Goal: Task Accomplishment & Management: Complete application form

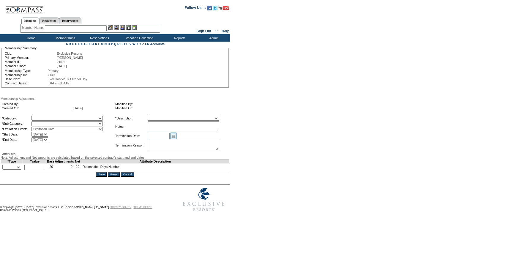
click at [177, 134] on link "Open the calendar popup." at bounding box center [173, 136] width 7 height 7
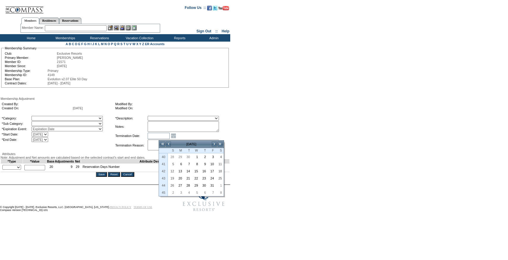
click at [185, 131] on textarea at bounding box center [183, 126] width 71 height 11
paste textarea "Per Hilary Franks case 7/8/25 and Pete/Natalie approval, rolling 4 days from 24…"
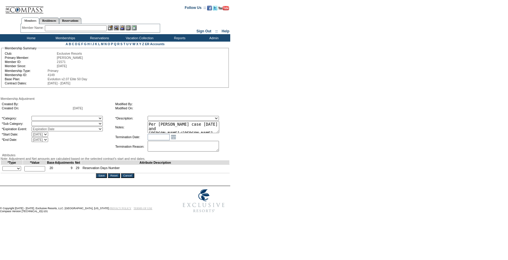
drag, startPoint x: 229, startPoint y: 133, endPoint x: 240, endPoint y: 149, distance: 19.8
click at [240, 149] on form "Follow Us ::" at bounding box center [253, 108] width 506 height 214
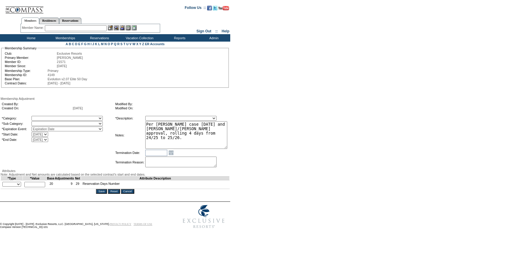
click at [225, 130] on textarea "Per Hilary Franks case 7/8/25 and Pete/Natalie approval, rolling 4 days from 24…" at bounding box center [186, 135] width 82 height 28
click at [165, 125] on textarea "Per Hilary Franks case 7/8/25 and Pete/Natalie approval, rolling 10 days from 2…" at bounding box center [186, 135] width 82 height 28
click at [181, 125] on textarea "Per Hilary Franks case 7/8/25 and Pete/Natalie approval, rolling 10 days from 2…" at bounding box center [186, 135] width 82 height 28
click at [209, 124] on textarea "Per Isabelle Boes case 7/8/25 and Pete/Natalie approval, rolling 10 days from 2…" at bounding box center [186, 135] width 82 height 28
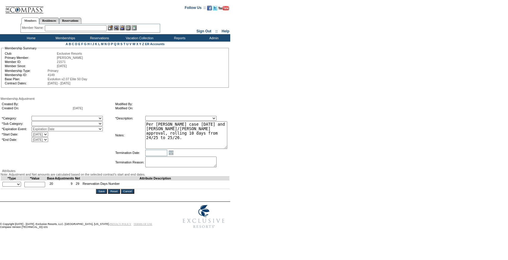
click at [212, 139] on textarea "Per Isabelle Boes case 8/18/25 and Pete/Natalie approval, rolling 10 days from …" at bounding box center [186, 135] width 82 height 28
type textarea "Per Isabelle Boes case 8/18/25 and Pete/Natalie approval, rolling 10 days from …"
click at [67, 117] on select "A La Carte Days Contract Election Days Converted Days Coronavirus Other Referra…" at bounding box center [66, 118] width 71 height 5
select select "781"
click at [44, 117] on select "A La Carte Days Contract Election Days Converted Days Coronavirus Other Referra…" at bounding box center [66, 118] width 71 height 5
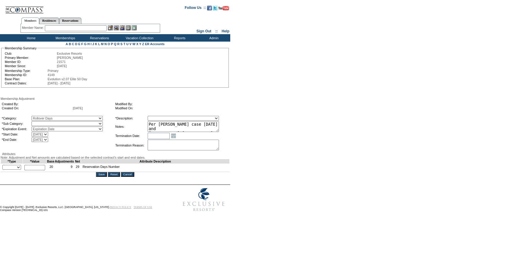
click at [55, 124] on select "Rollover Days" at bounding box center [66, 123] width 71 height 5
select select "782"
click at [44, 122] on select "Rollover Days" at bounding box center [66, 123] width 71 height 5
click at [162, 119] on select "Membership/Transfer Fee Adjustment Membership Fee Adjustment Add-On Fee Adjustm…" at bounding box center [183, 118] width 71 height 5
select select "275"
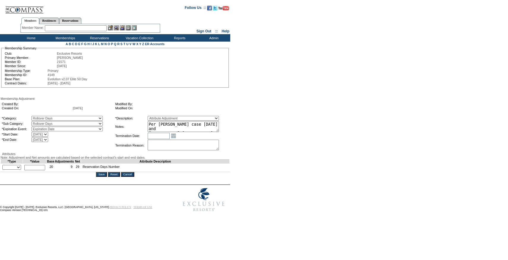
click at [159, 117] on select "Membership/Transfer Fee Adjustment Membership Fee Adjustment Add-On Fee Adjustm…" at bounding box center [183, 118] width 71 height 5
click at [38, 170] on input "text" at bounding box center [34, 167] width 21 height 5
type input "10"
click at [15, 170] on select "+ - Override" at bounding box center [11, 167] width 19 height 5
select select "2"
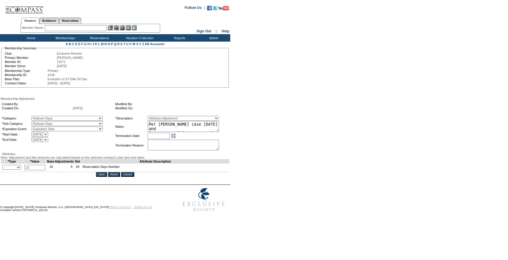
click at [4, 170] on select "+ - Override" at bounding box center [11, 167] width 19 height 5
click at [192, 128] on textarea "Per Isabelle Boes case 8/18/25 and Pete/Natalie approval, rolling 10 days from …" at bounding box center [183, 126] width 71 height 11
click at [276, 139] on form "Follow Us ::" at bounding box center [253, 107] width 506 height 213
click at [102, 177] on input "Save" at bounding box center [101, 174] width 11 height 5
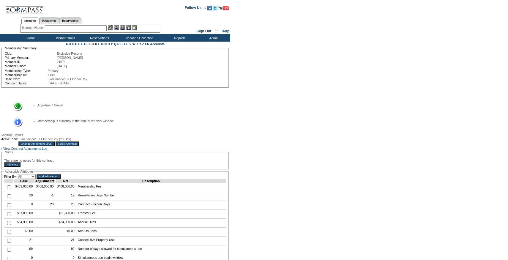
click at [79, 145] on input "Select Contract" at bounding box center [68, 143] width 24 height 5
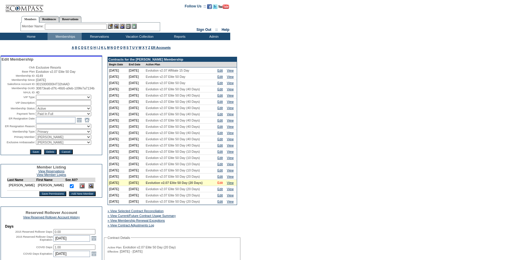
click at [221, 185] on link "Edit" at bounding box center [219, 183] width 5 height 4
